Goal: Complete Application Form: Complete application form

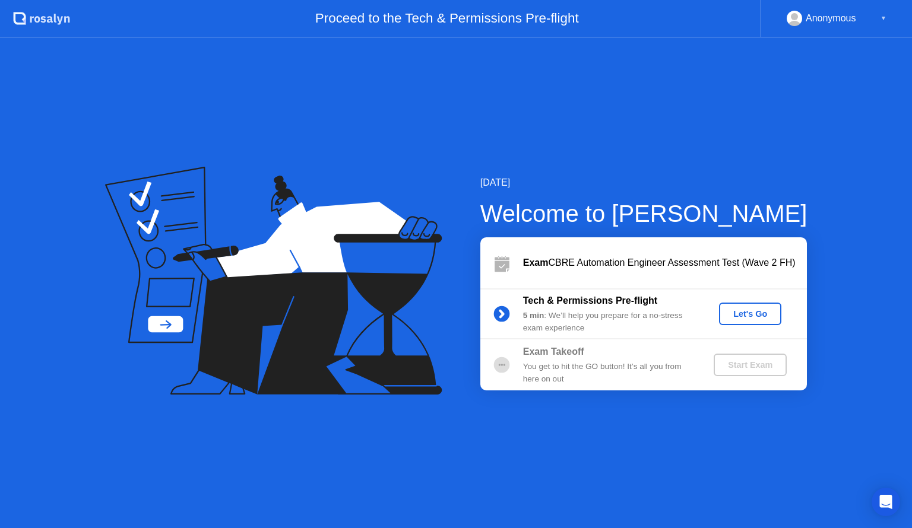
click at [748, 318] on div "Let's Go" at bounding box center [750, 314] width 53 height 10
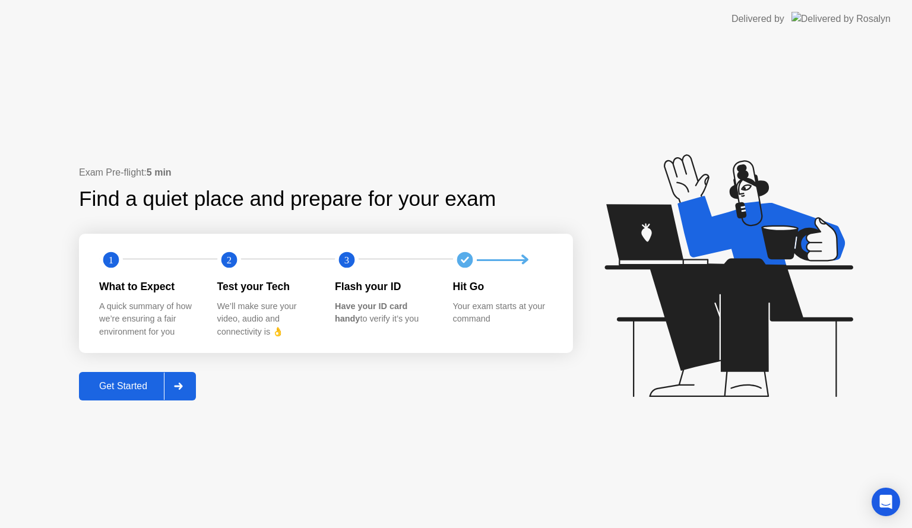
click at [137, 382] on div "Get Started" at bounding box center [123, 386] width 81 height 11
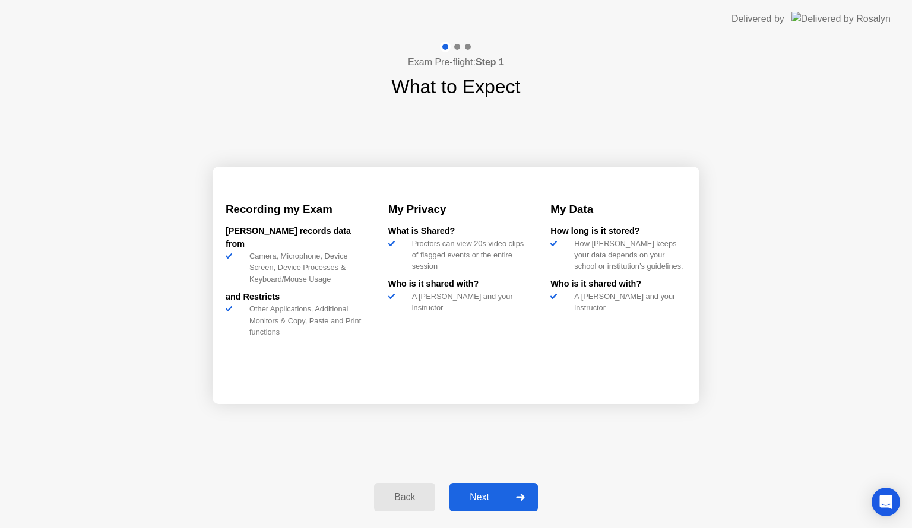
click at [534, 504] on div at bounding box center [520, 497] width 29 height 27
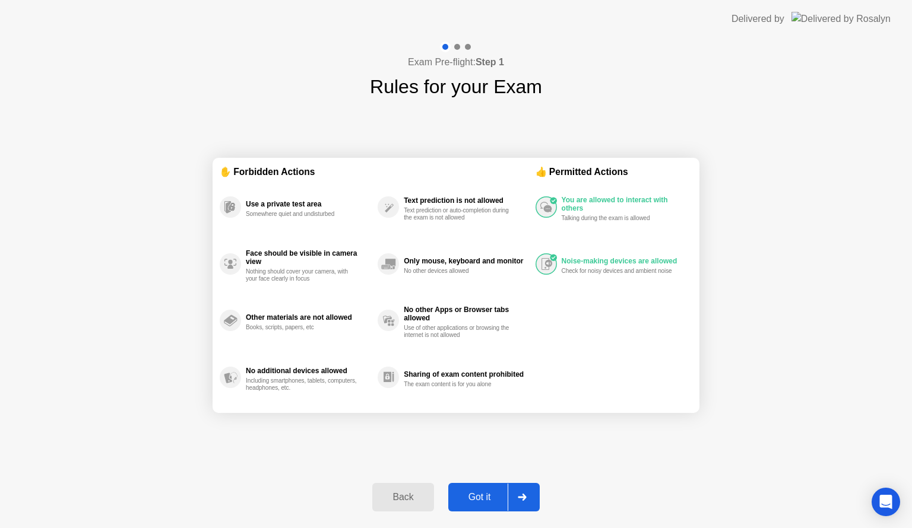
click at [524, 501] on icon at bounding box center [522, 497] width 9 height 7
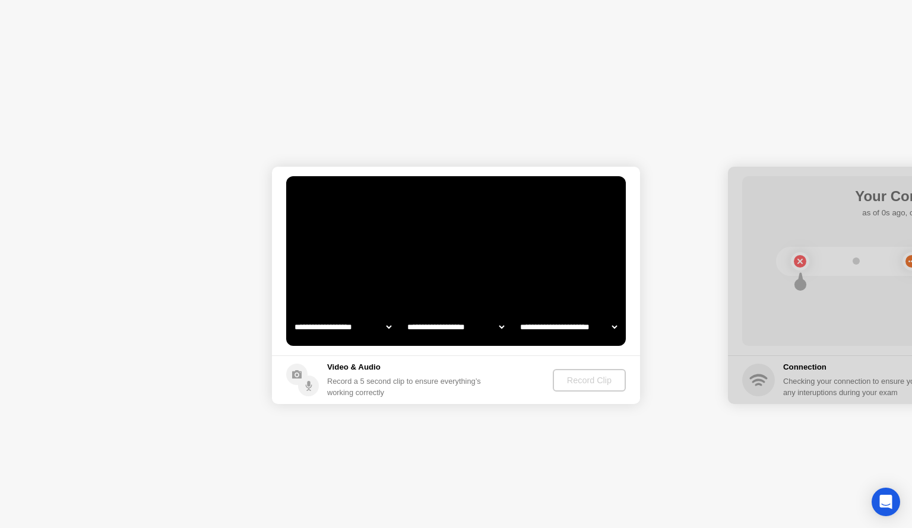
select select "**********"
select select "*******"
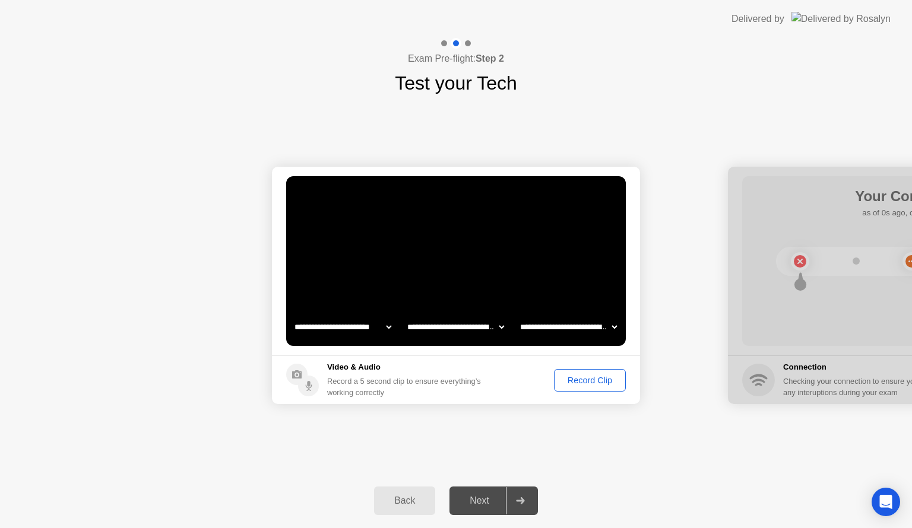
click at [595, 382] on div "Record Clip" at bounding box center [590, 381] width 64 height 10
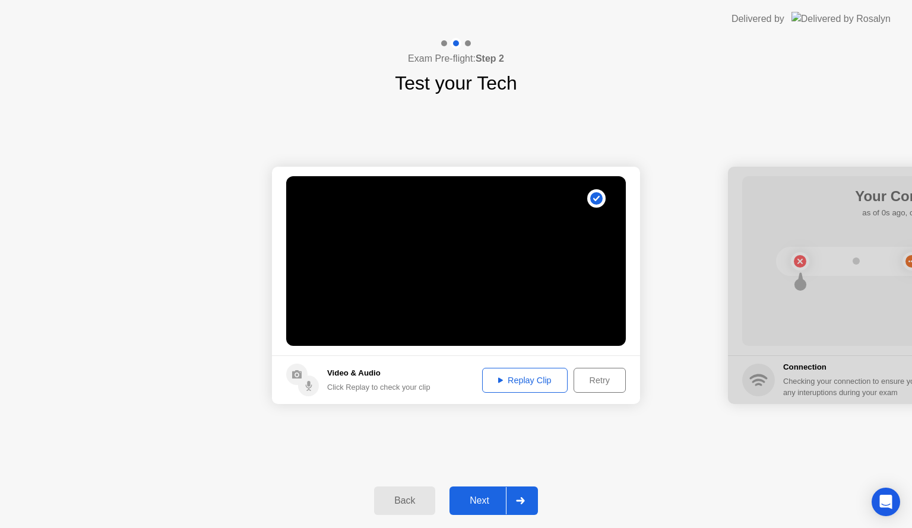
click at [485, 508] on button "Next" at bounding box center [494, 501] width 88 height 29
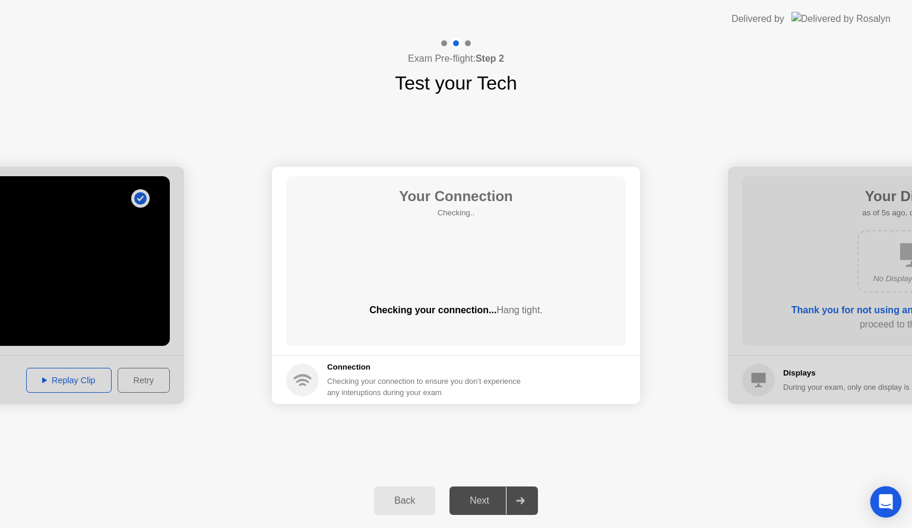
click at [891, 507] on icon "Open Intercom Messenger" at bounding box center [886, 502] width 14 height 15
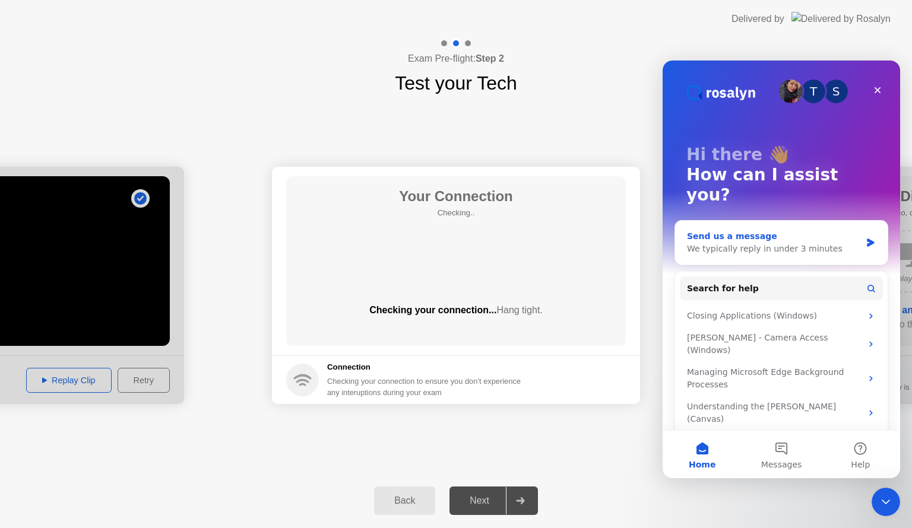
click at [803, 243] on div "We typically reply in under 3 minutes" at bounding box center [774, 249] width 174 height 12
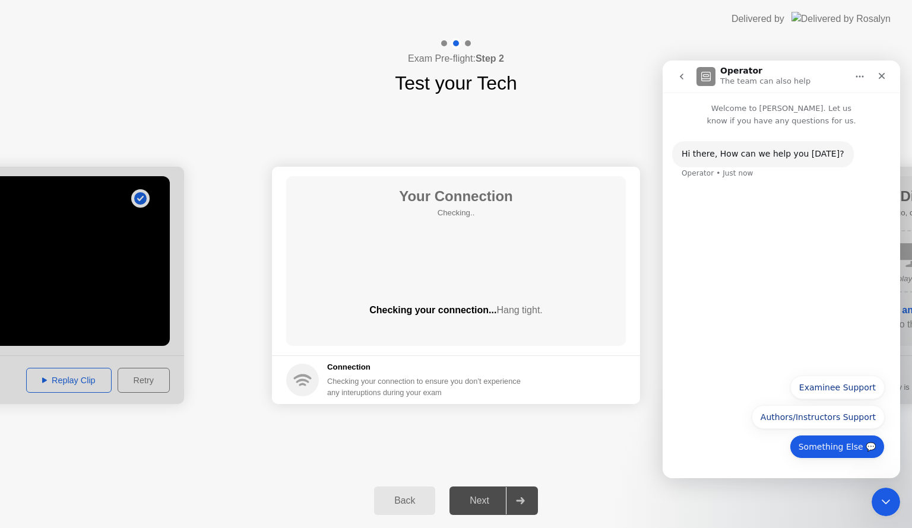
click at [842, 452] on button "Something Else 💬" at bounding box center [837, 447] width 95 height 24
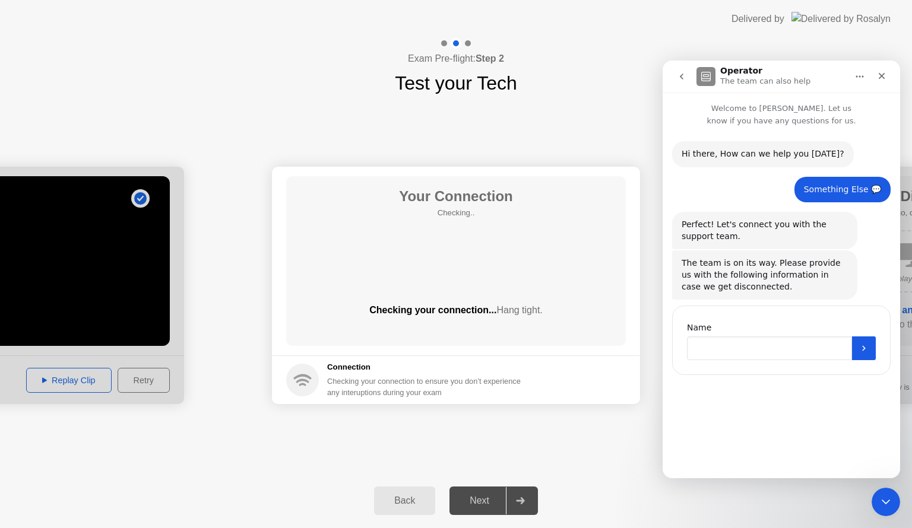
click at [731, 350] on input "Name" at bounding box center [769, 349] width 165 height 24
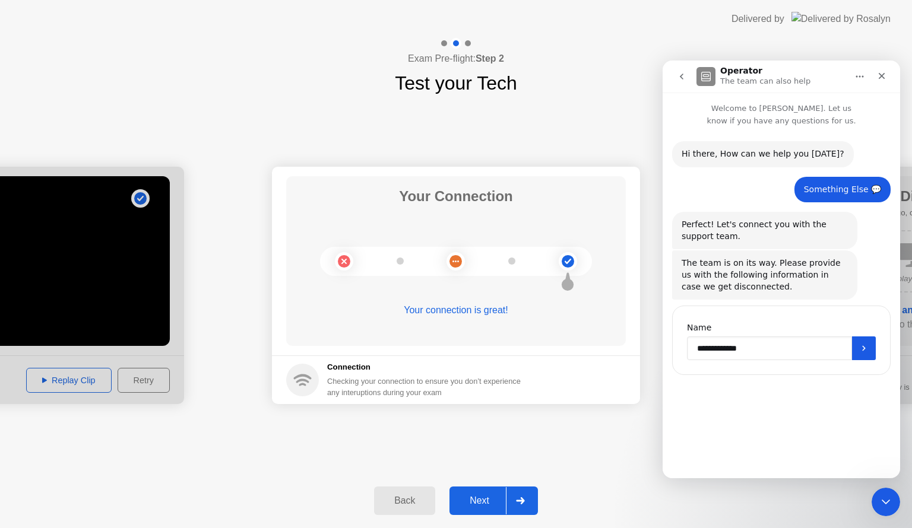
type input "**********"
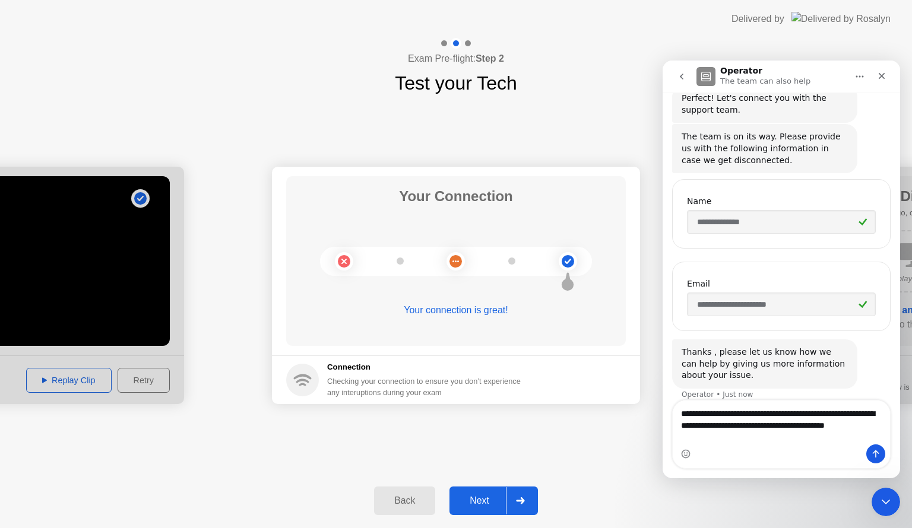
scroll to position [138, 0]
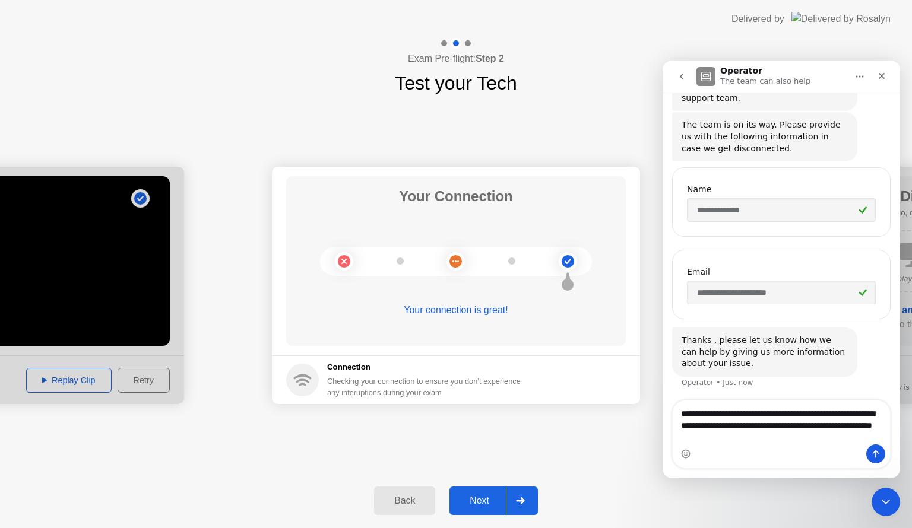
type textarea "**********"
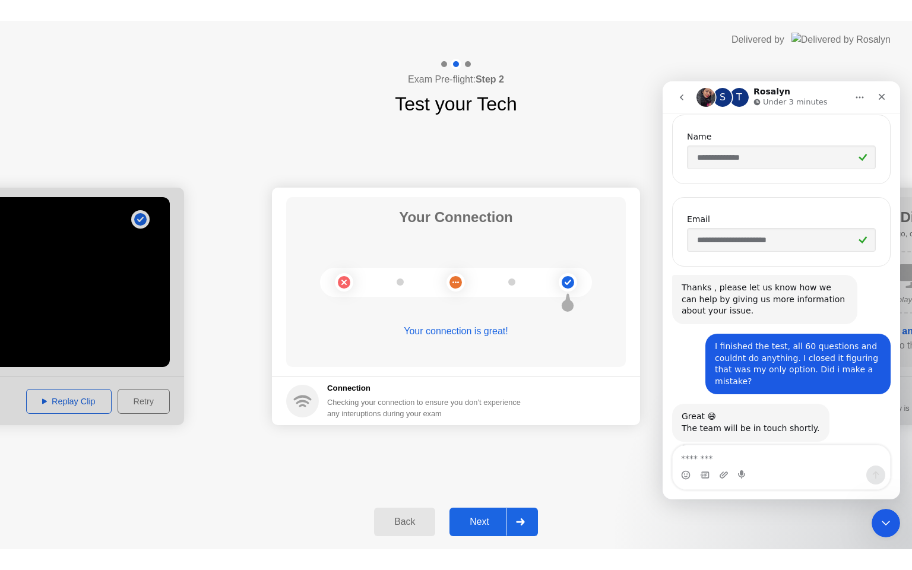
scroll to position [221, 0]
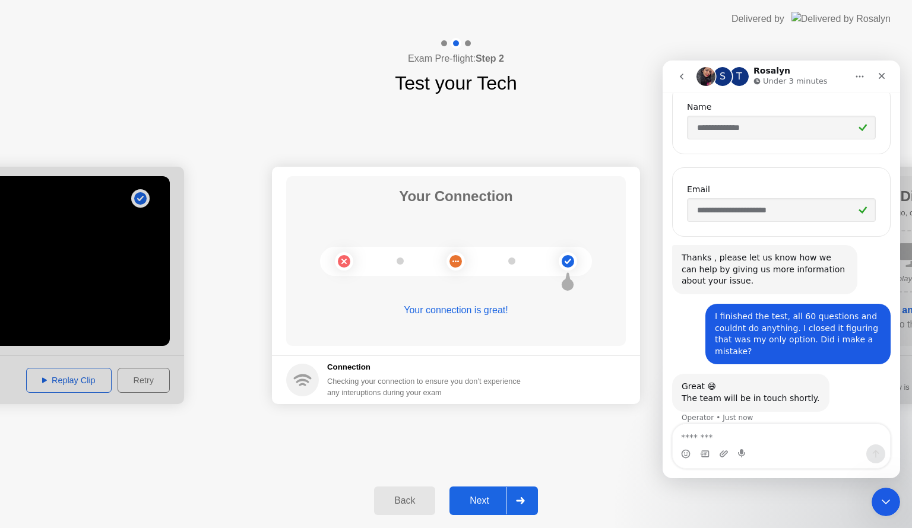
click at [469, 506] on div "Next" at bounding box center [479, 501] width 53 height 11
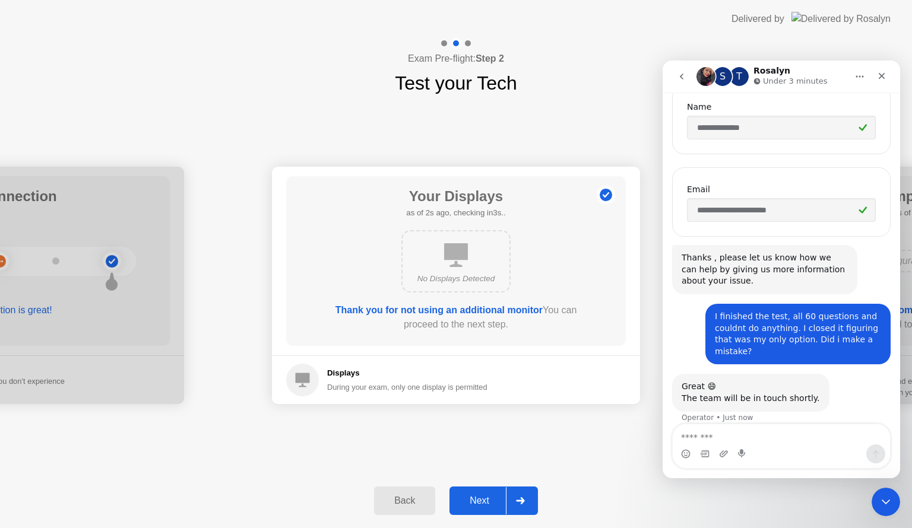
click at [482, 497] on div "Next" at bounding box center [479, 501] width 53 height 11
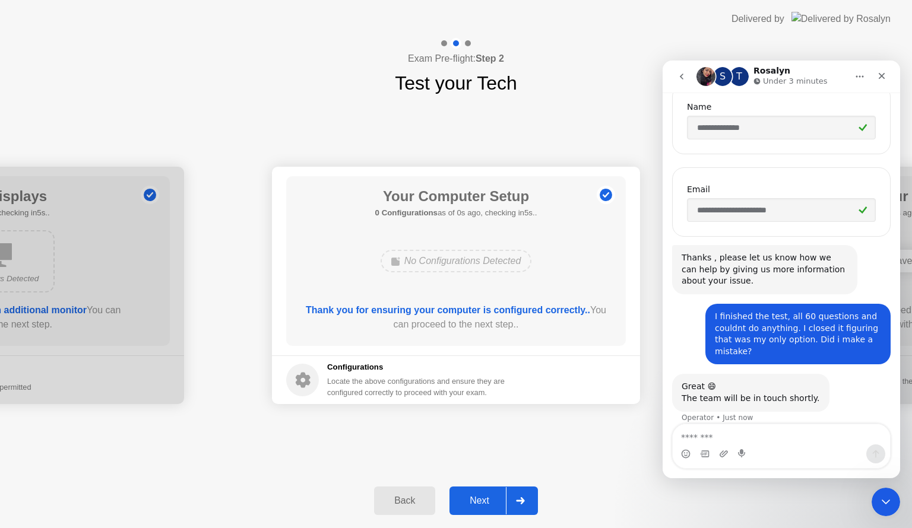
click at [703, 81] on img "Intercom messenger" at bounding box center [706, 76] width 19 height 19
click at [759, 71] on h1 "Rosalyn" at bounding box center [772, 71] width 37 height 9
click at [738, 78] on div "T" at bounding box center [739, 76] width 19 height 19
click at [725, 79] on div "S" at bounding box center [722, 76] width 19 height 19
click at [521, 506] on div at bounding box center [520, 501] width 29 height 27
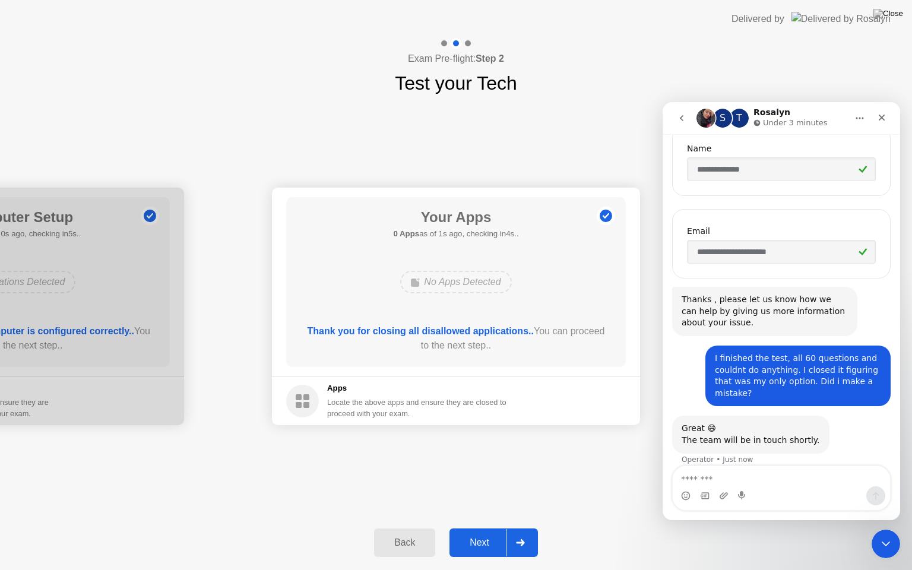
click at [516, 528] on icon at bounding box center [520, 542] width 9 height 7
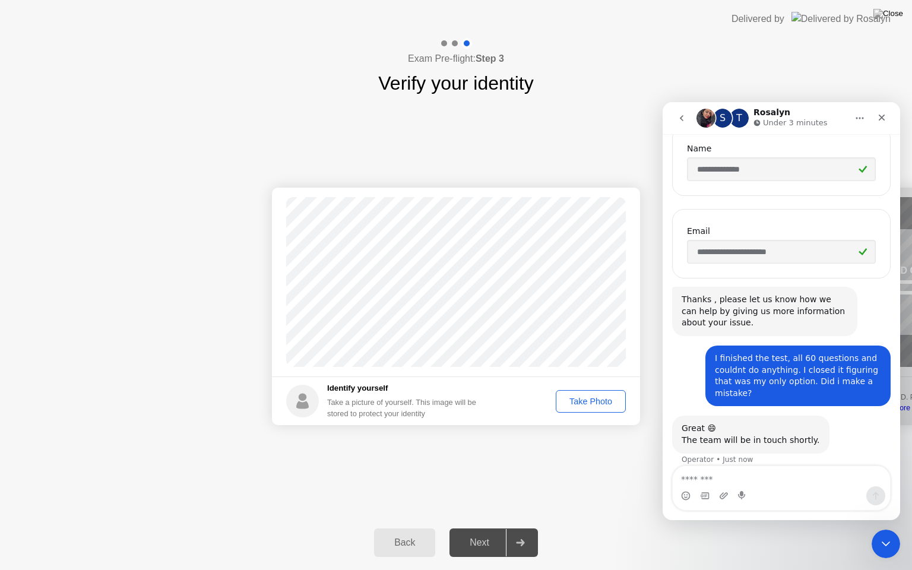
click at [605, 404] on div "Take Photo" at bounding box center [591, 402] width 62 height 10
click at [600, 406] on div "Retake" at bounding box center [598, 402] width 46 height 10
click at [600, 401] on div "Take Photo" at bounding box center [591, 402] width 62 height 10
click at [499, 528] on div "Next" at bounding box center [479, 542] width 53 height 11
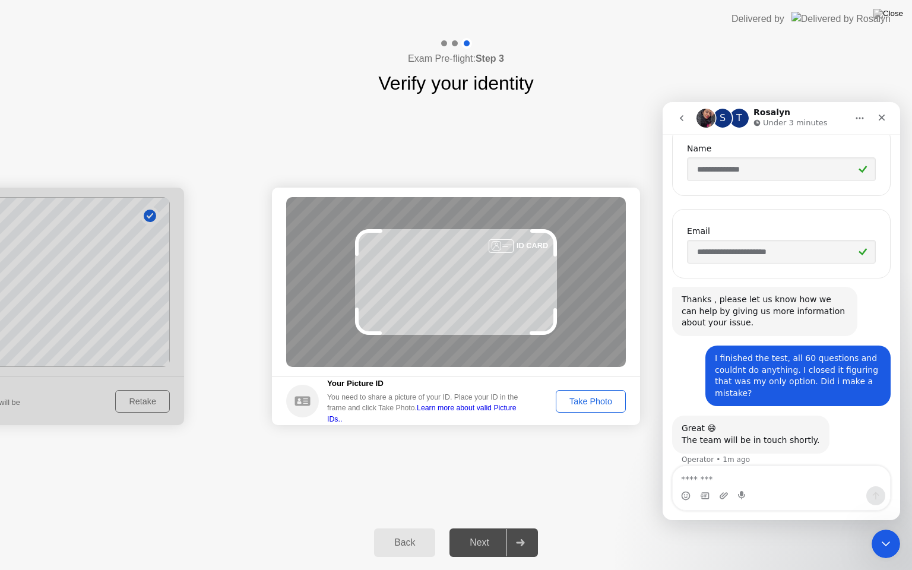
click at [576, 410] on button "Take Photo" at bounding box center [591, 401] width 70 height 23
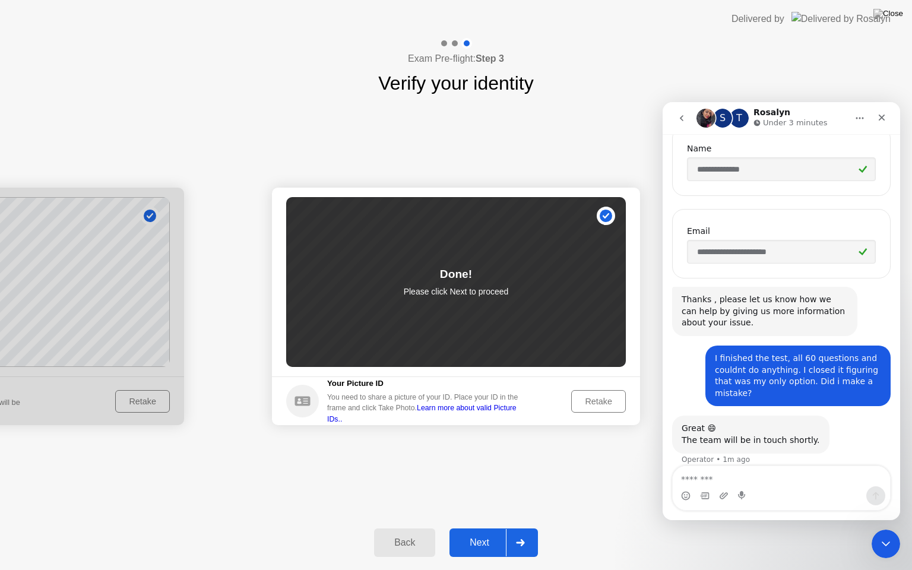
click at [492, 528] on div "Next" at bounding box center [479, 542] width 53 height 11
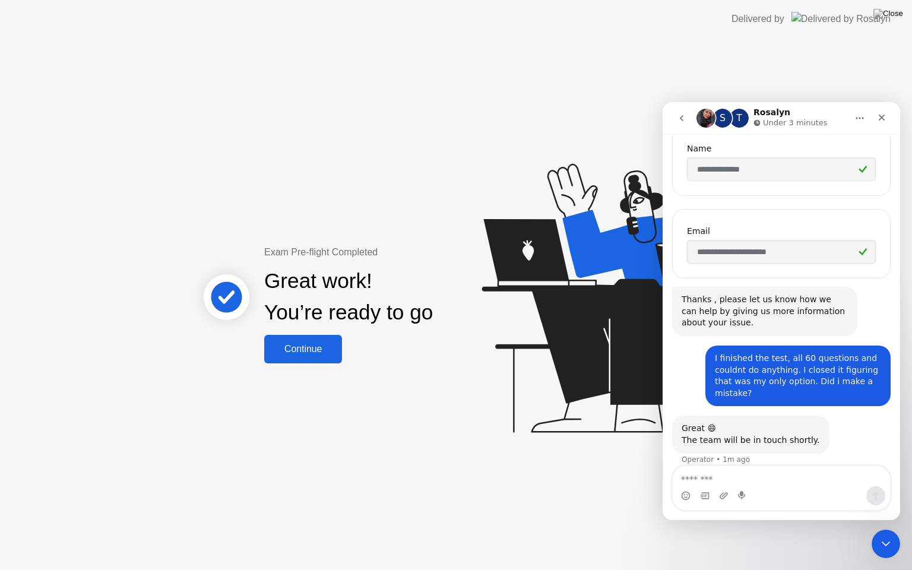
click at [311, 351] on div "Continue" at bounding box center [303, 349] width 71 height 11
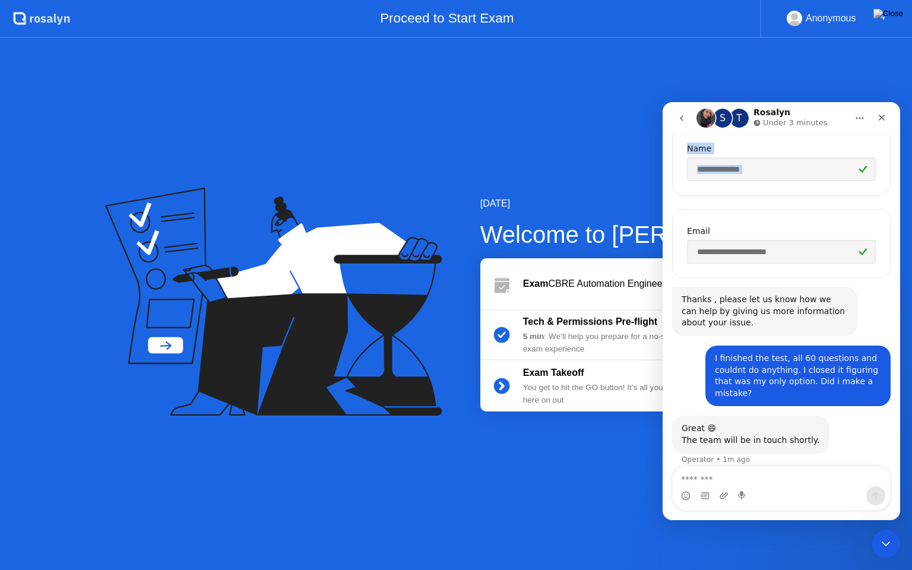
drag, startPoint x: 833, startPoint y: 107, endPoint x: 584, endPoint y: 200, distance: 265.5
click html "**********"
click at [613, 391] on div "You get to hit the GO button! It’s all you from here on out" at bounding box center [608, 394] width 171 height 24
drag, startPoint x: 612, startPoint y: 382, endPoint x: 658, endPoint y: 362, distance: 50.2
click at [613, 382] on div "You get to hit the GO button! It’s all you from here on out" at bounding box center [608, 394] width 171 height 24
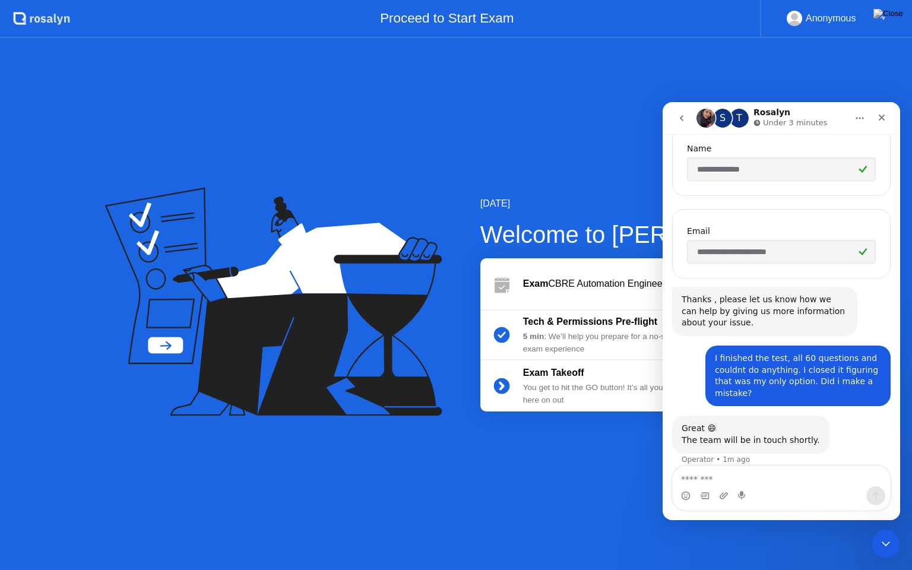
click at [803, 308] on div "Thanks , please let us know how we can help by giving us more information about…" at bounding box center [765, 311] width 166 height 35
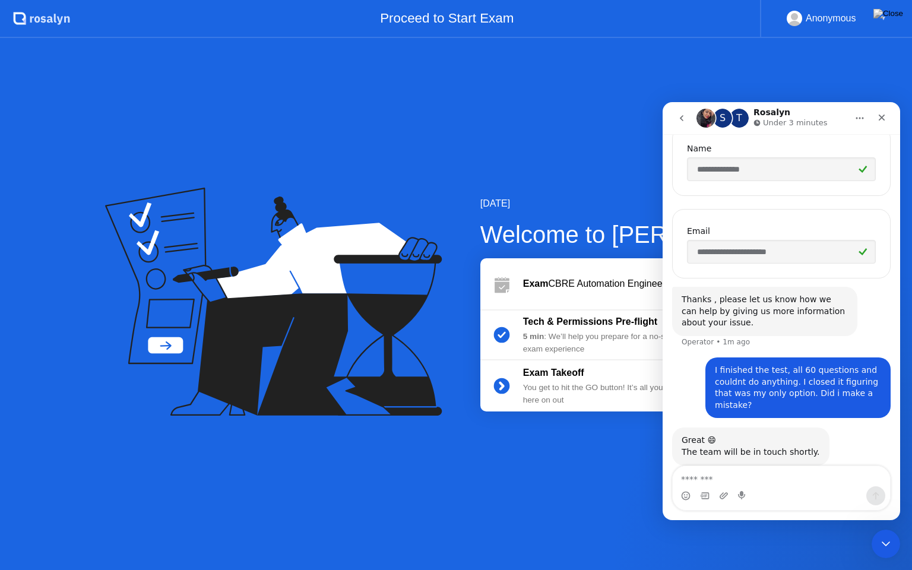
scroll to position [233, 0]
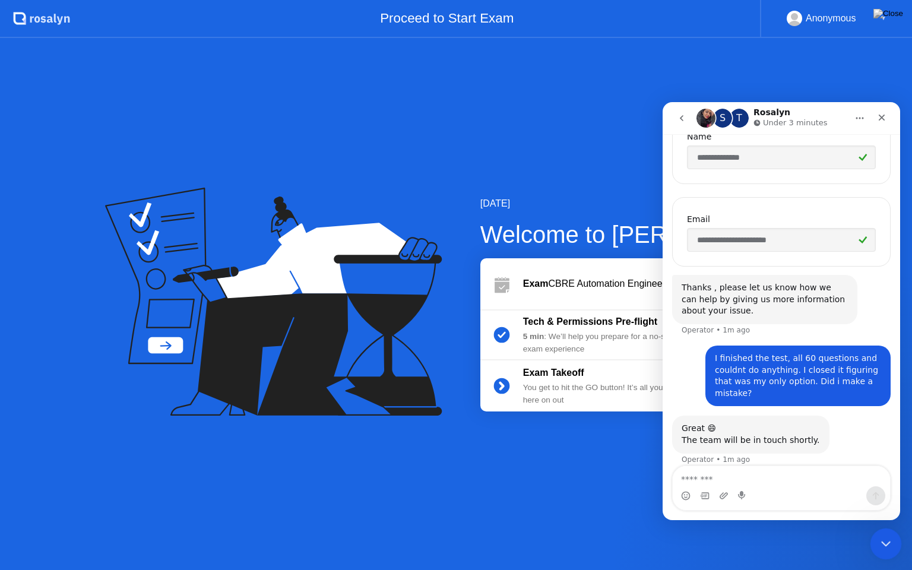
click at [882, 528] on icon "Close Intercom Messenger" at bounding box center [884, 542] width 8 height 5
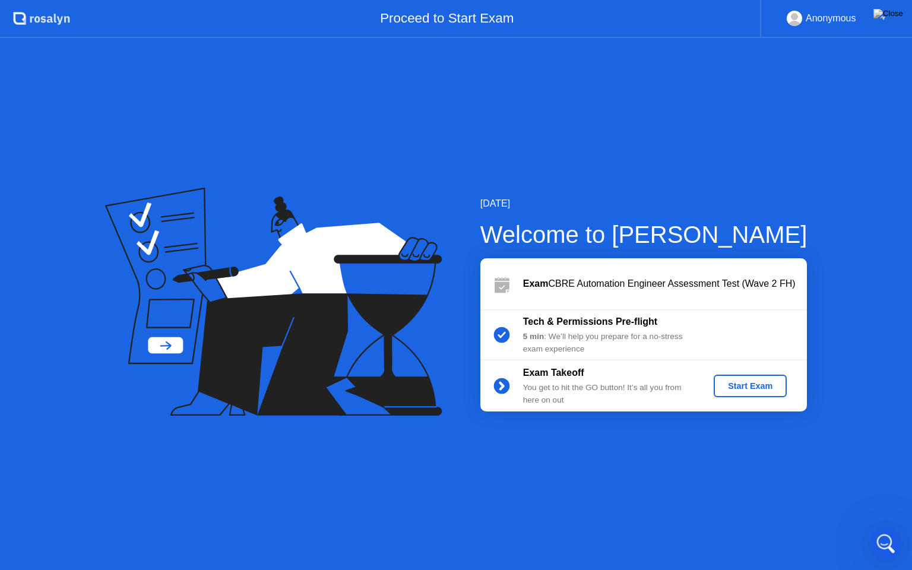
scroll to position [221, 0]
click at [882, 528] on icon "Open Intercom Messenger" at bounding box center [885, 543] width 20 height 20
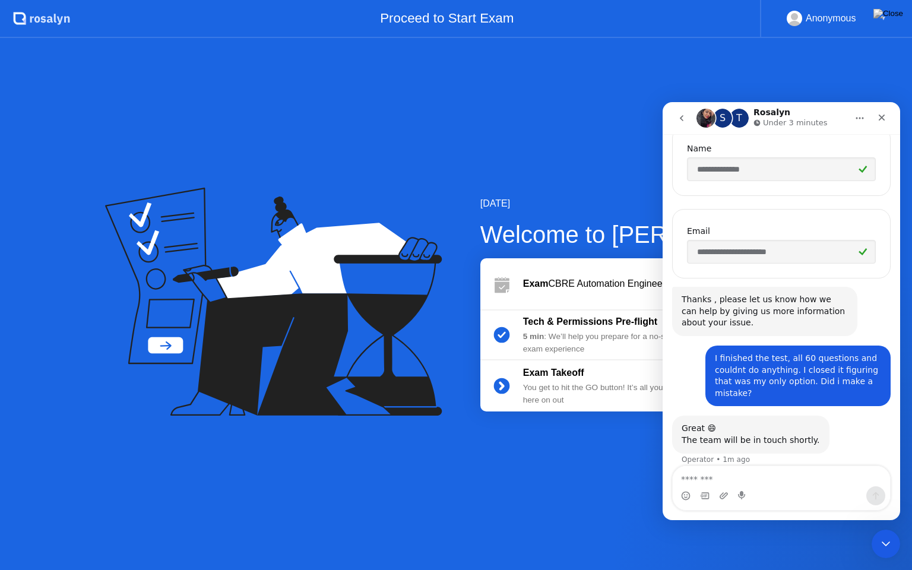
click at [804, 481] on textarea "Message…" at bounding box center [781, 476] width 217 height 20
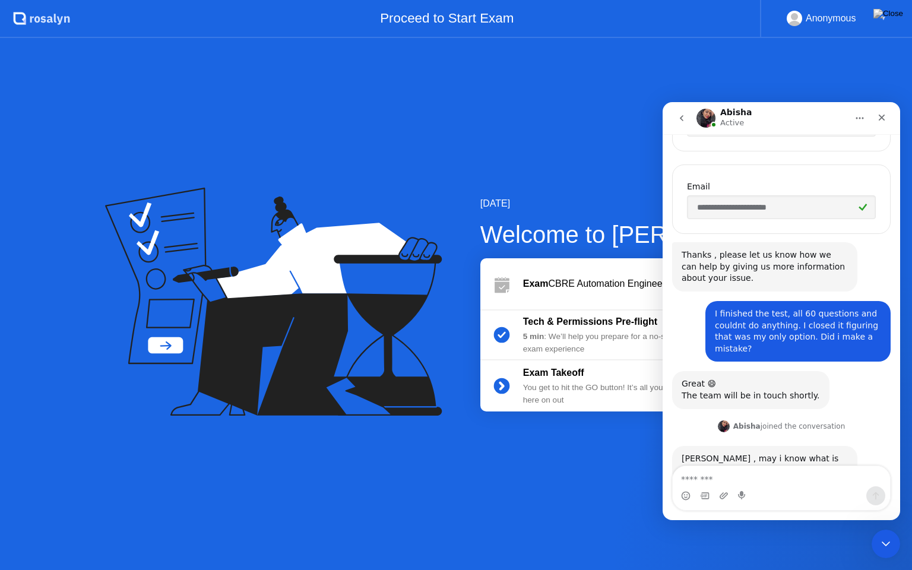
scroll to position [295, 0]
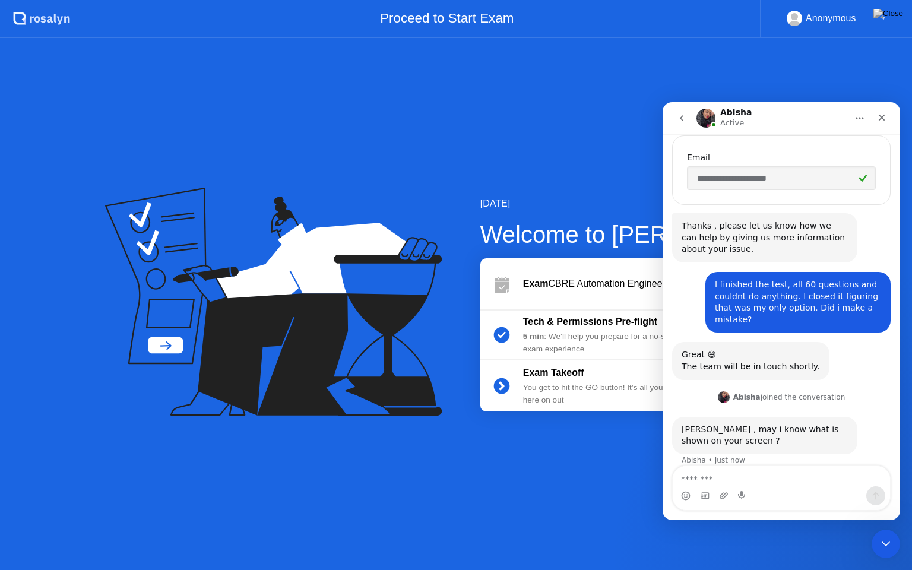
type textarea "*"
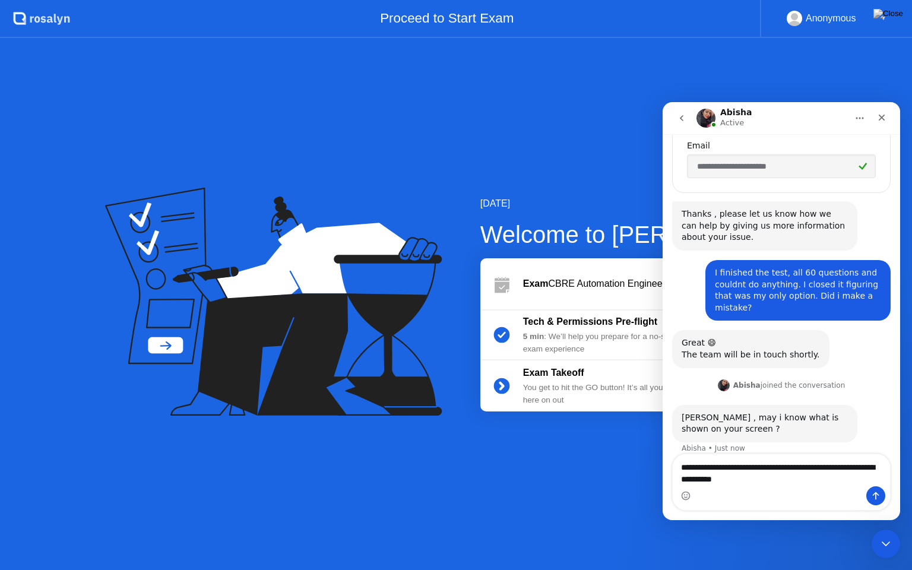
type textarea "**********"
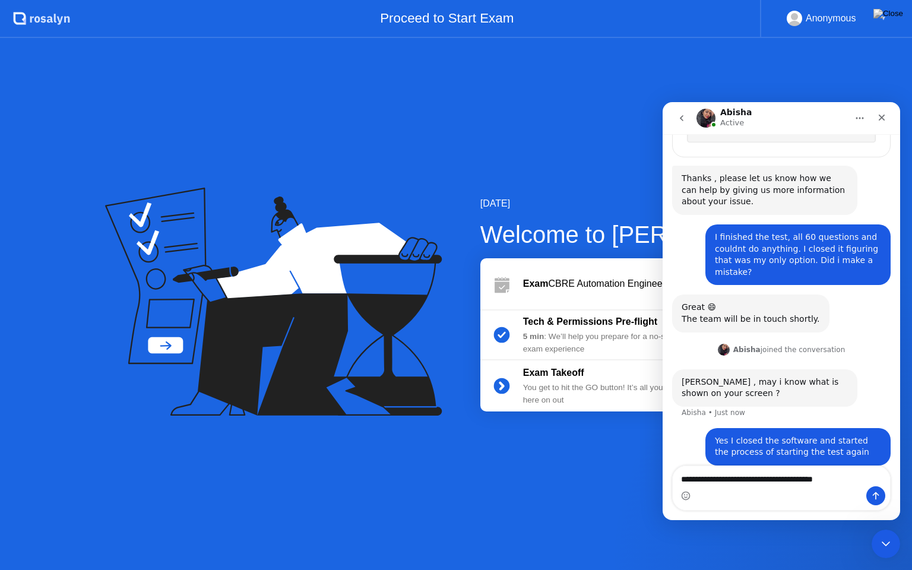
type textarea "**********"
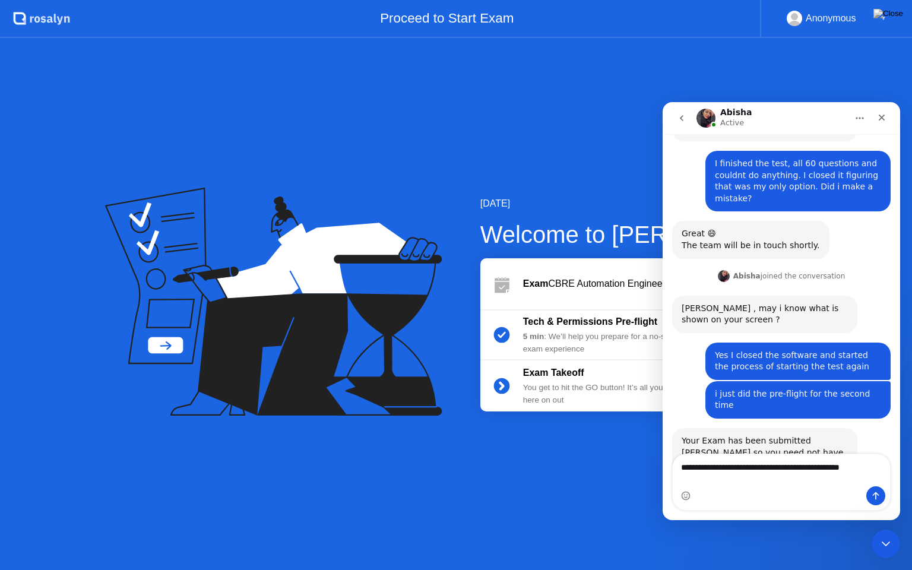
scroll to position [428, 0]
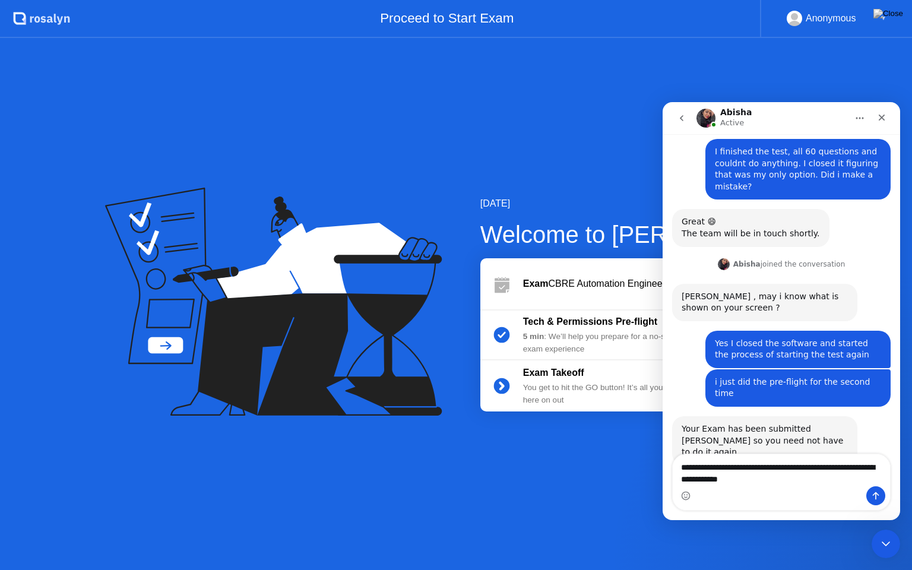
type textarea "**********"
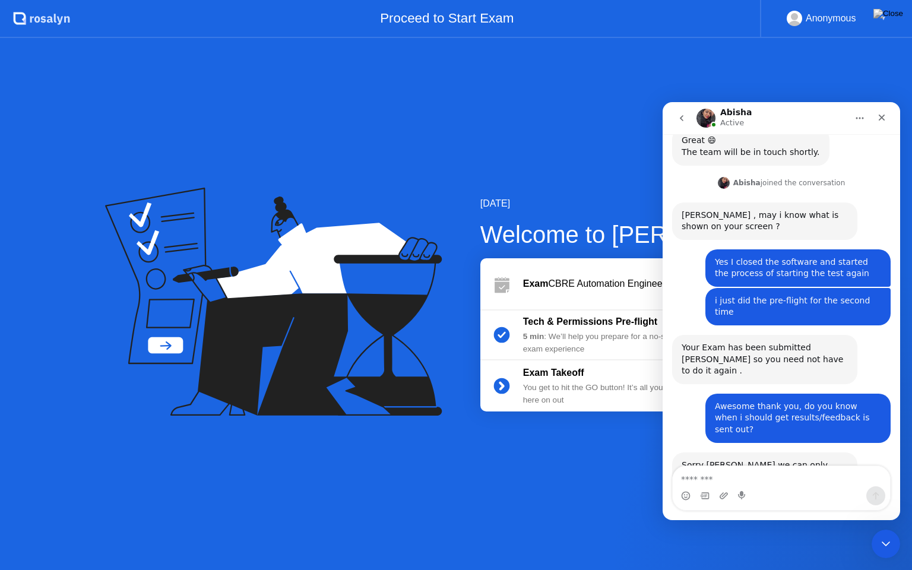
scroll to position [522, 0]
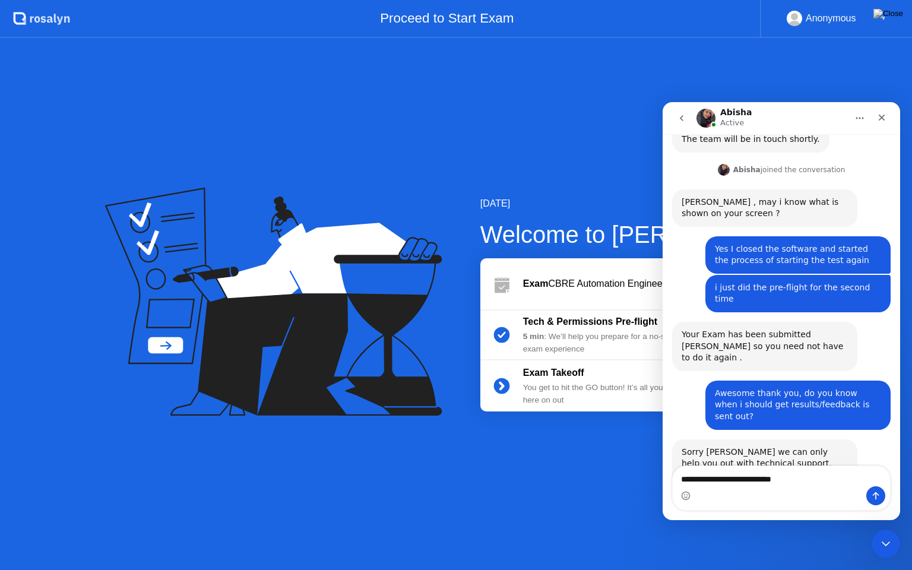
type textarea "**********"
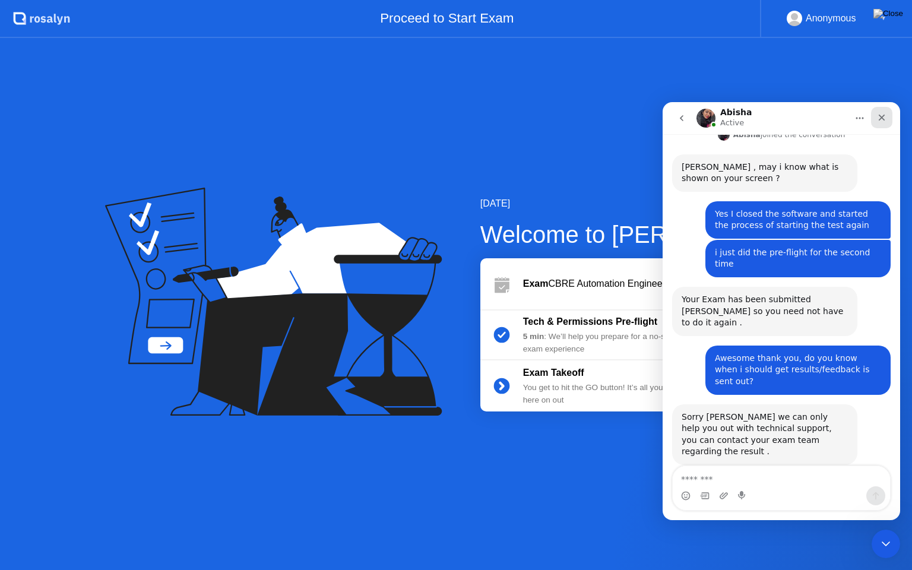
click at [884, 116] on icon "Close" at bounding box center [882, 118] width 7 height 7
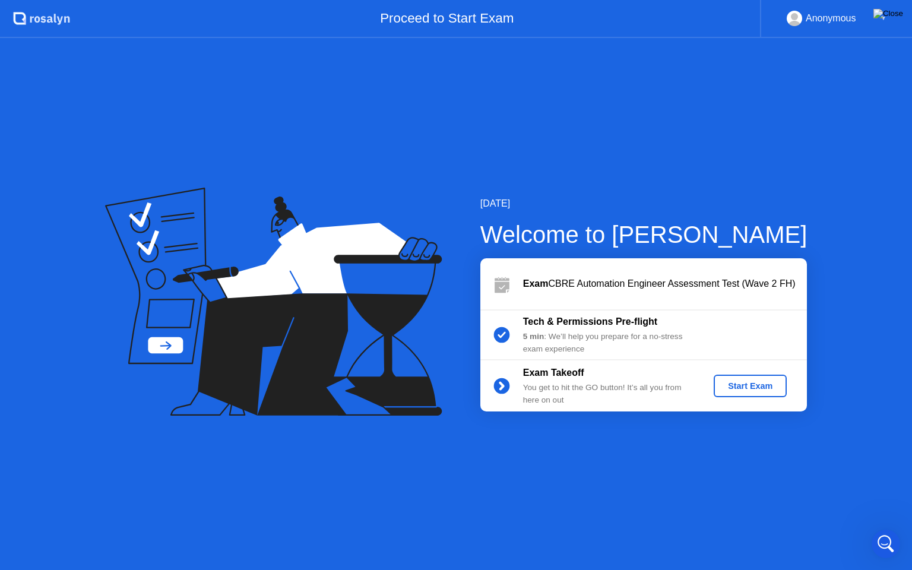
click at [900, 15] on img at bounding box center [888, 14] width 30 height 10
